Goal: Navigation & Orientation: Find specific page/section

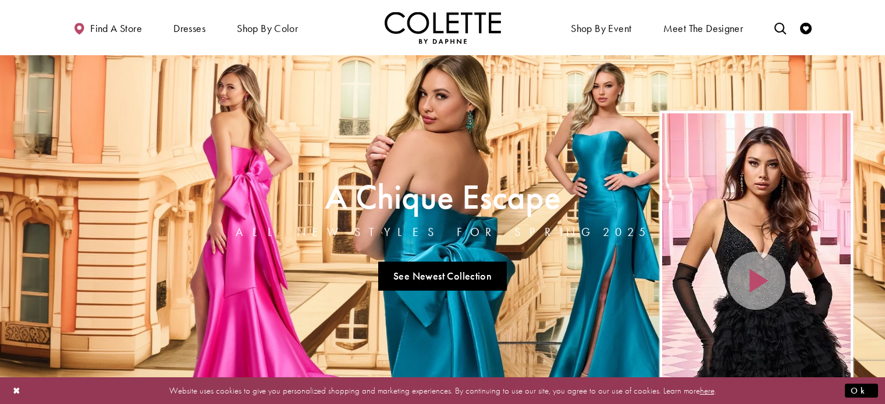
click at [418, 262] on link "See Newest Collection" at bounding box center [442, 276] width 129 height 29
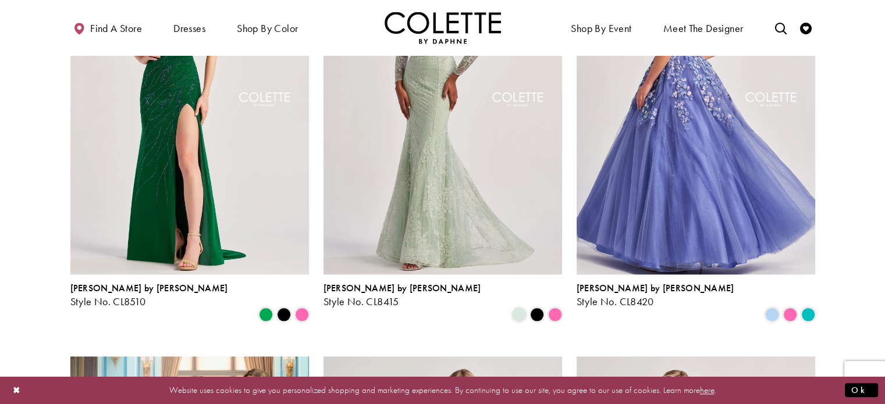
scroll to position [1284, 0]
click at [638, 219] on img "Visit Colette by Daphne Style No. CL8420 Page" at bounding box center [696, 101] width 239 height 347
click at [636, 189] on img "Visit Colette by Daphne Style No. CL8420 Page" at bounding box center [696, 101] width 239 height 347
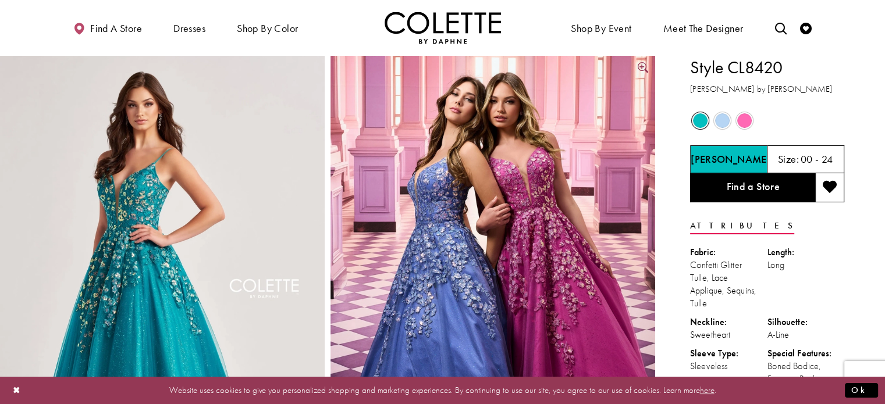
scroll to position [7, 0]
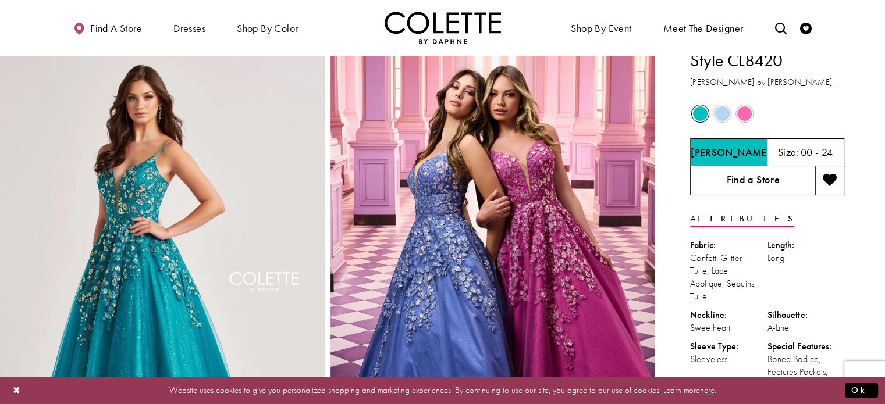
click at [711, 179] on link "Find a Store" at bounding box center [752, 180] width 125 height 29
